Goal: Navigation & Orientation: Find specific page/section

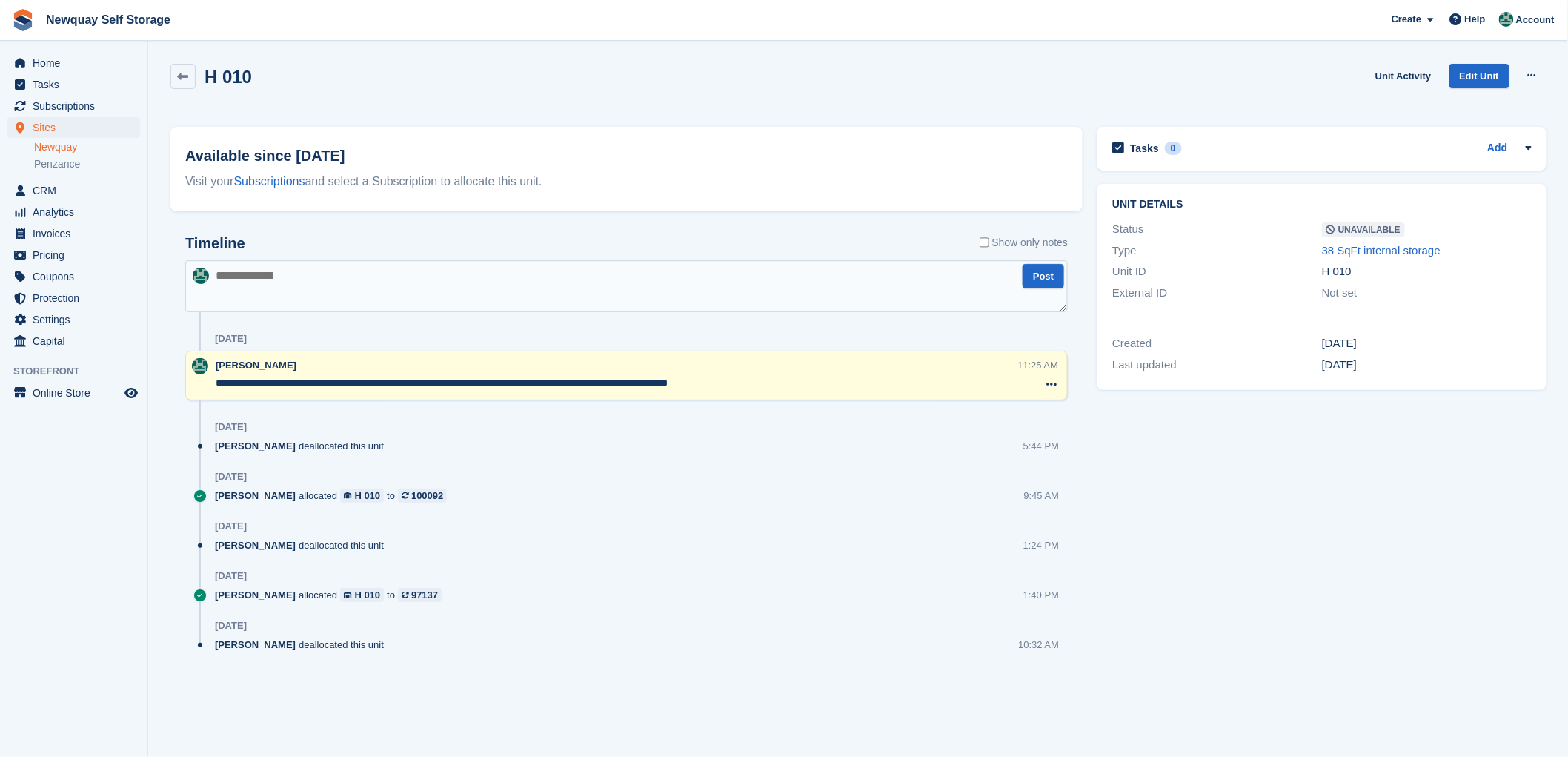
click at [294, 576] on div "[DATE]" at bounding box center [641, 576] width 853 height 24
click at [684, 727] on section "Unit was successfully made unavailable. H 010 Unit Activity Edit Unit Make Avai…" at bounding box center [858, 378] width 1419 height 757
click at [186, 72] on icon at bounding box center [183, 77] width 11 height 11
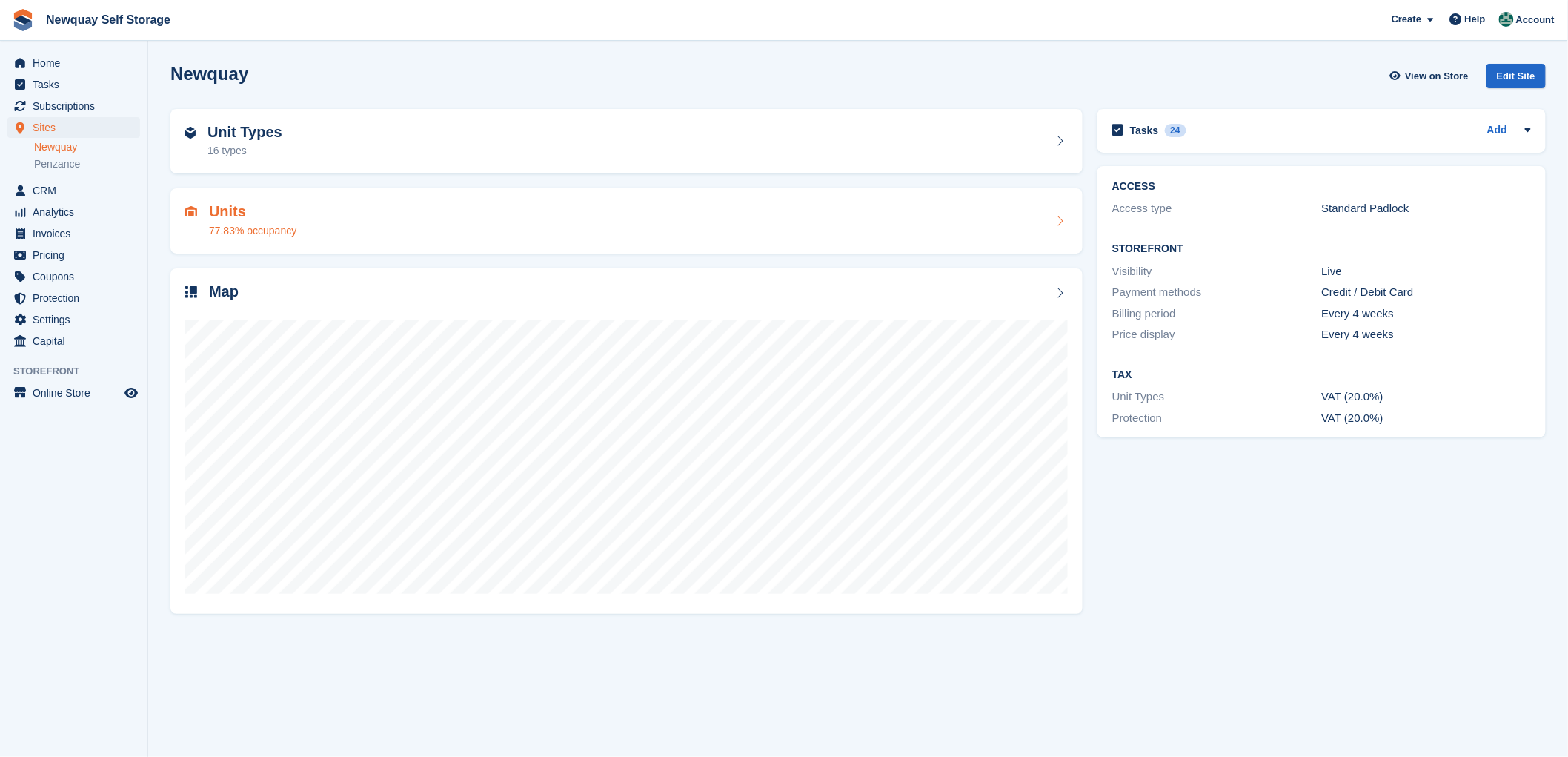
click at [221, 209] on h2 "Units" at bounding box center [253, 211] width 88 height 17
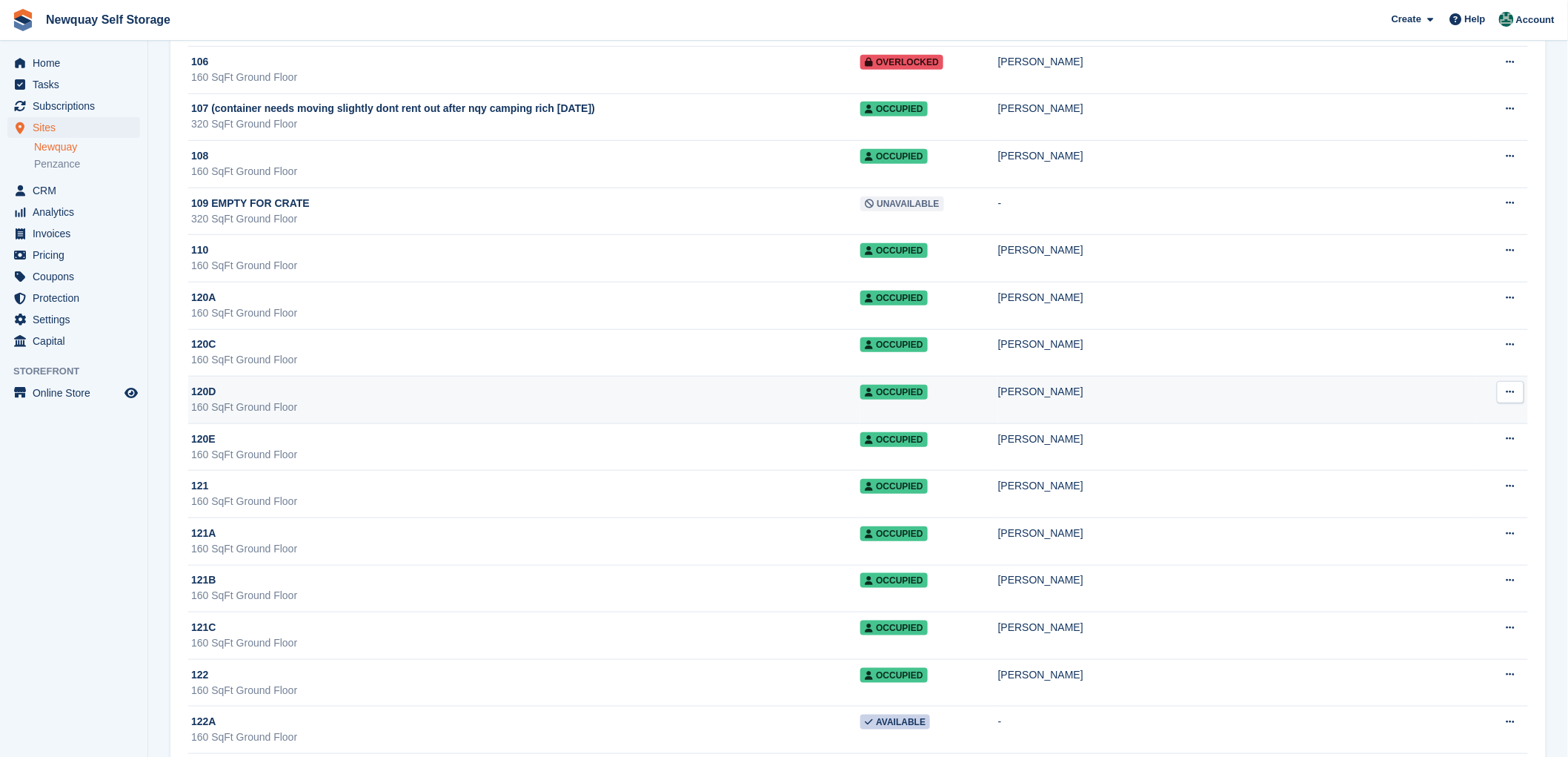
scroll to position [329, 0]
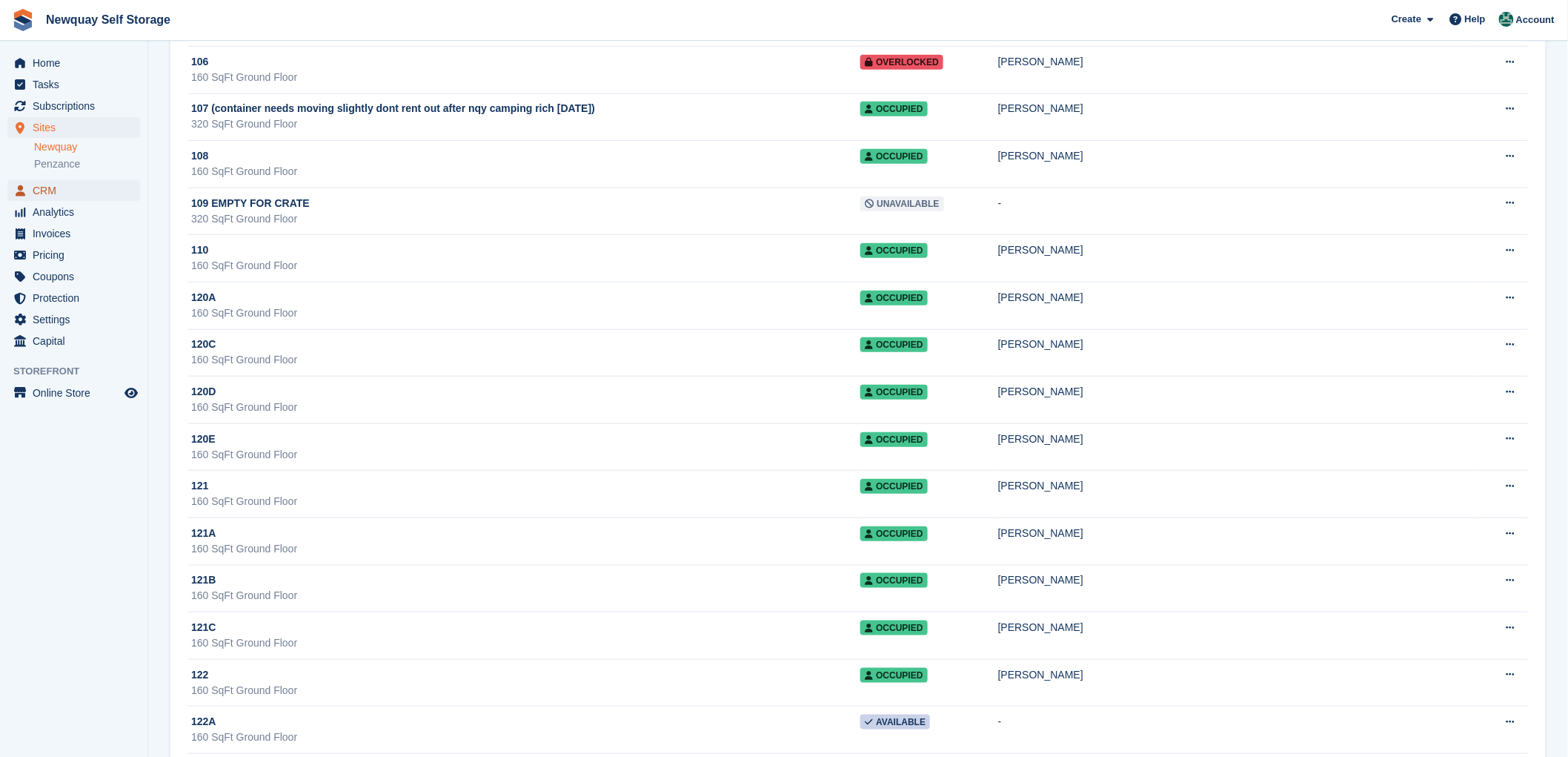
click at [48, 189] on span "CRM" at bounding box center [77, 190] width 89 height 21
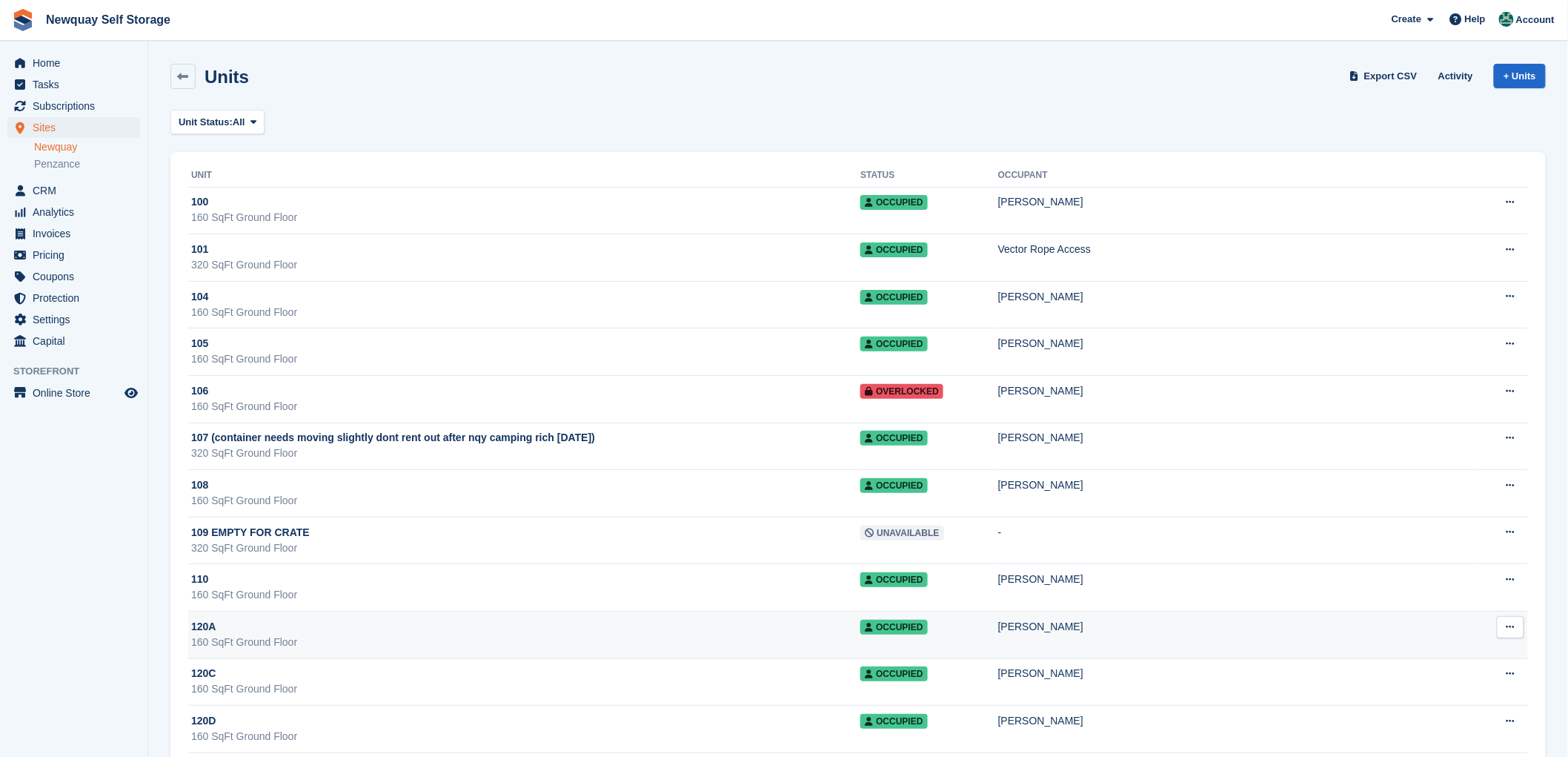
scroll to position [329, 0]
